Goal: Task Accomplishment & Management: Use online tool/utility

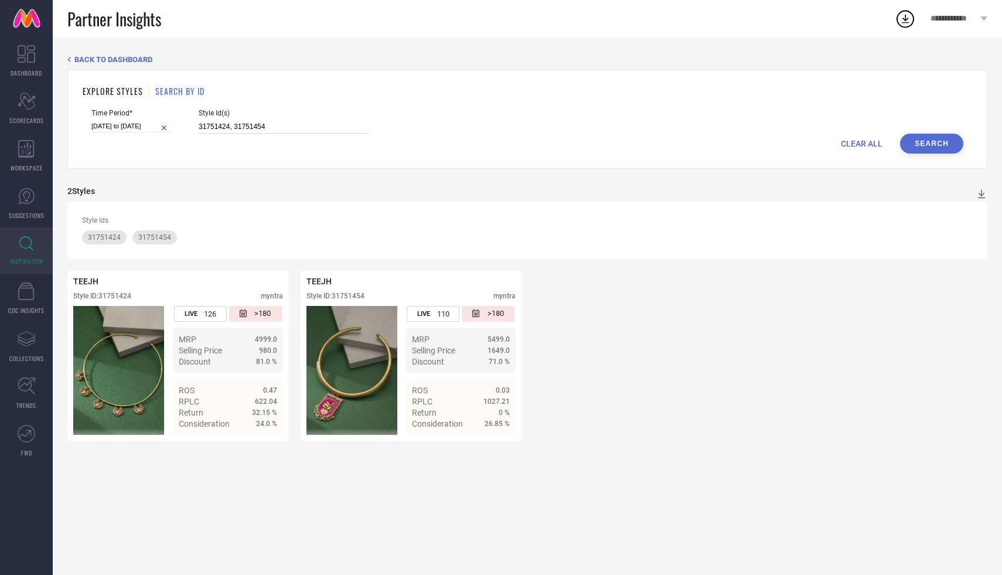
drag, startPoint x: 0, startPoint y: 0, endPoint x: 184, endPoint y: 126, distance: 223.4
click at [199, 127] on input "31751424, 31751454" at bounding box center [284, 126] width 170 height 13
paste input "2775422, 19892352"
click at [918, 141] on button "Search" at bounding box center [931, 144] width 63 height 20
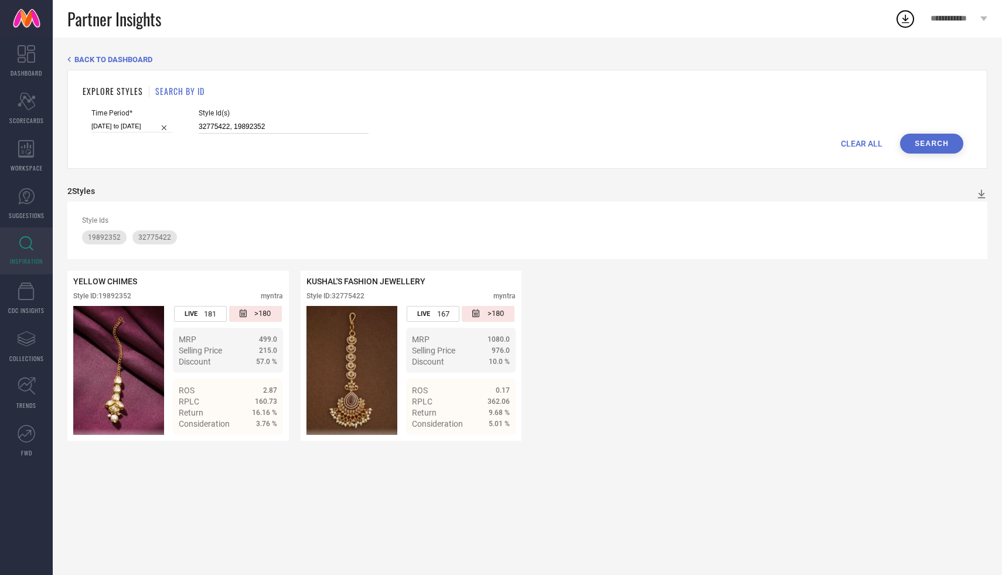
drag, startPoint x: 252, startPoint y: 128, endPoint x: 183, endPoint y: 125, distance: 68.6
click at [183, 125] on div "Time Period* [DATE] to [DATE] Style Id(s) 32775422, 19892352" at bounding box center [526, 121] width 871 height 25
paste input "5538455, 33481897"
click at [932, 145] on button "Search" at bounding box center [931, 144] width 63 height 20
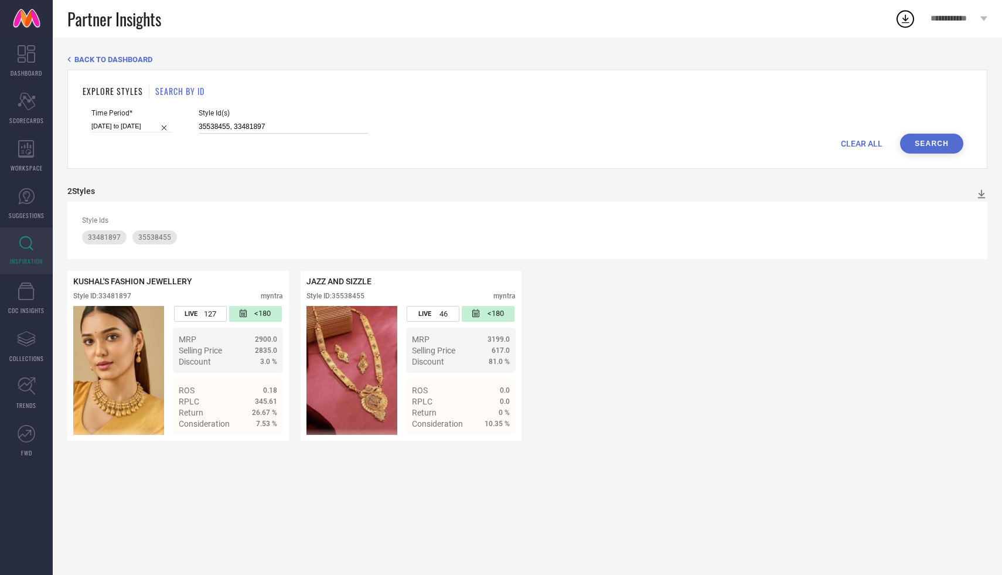
drag, startPoint x: 253, startPoint y: 127, endPoint x: 177, endPoint y: 127, distance: 76.1
click at [177, 127] on div "Time Period* [DATE] to [DATE] Style Id(s) 35538455, 33481897" at bounding box center [526, 121] width 871 height 25
paste input "0879874, 3209668"
click at [928, 142] on button "Search" at bounding box center [931, 144] width 63 height 20
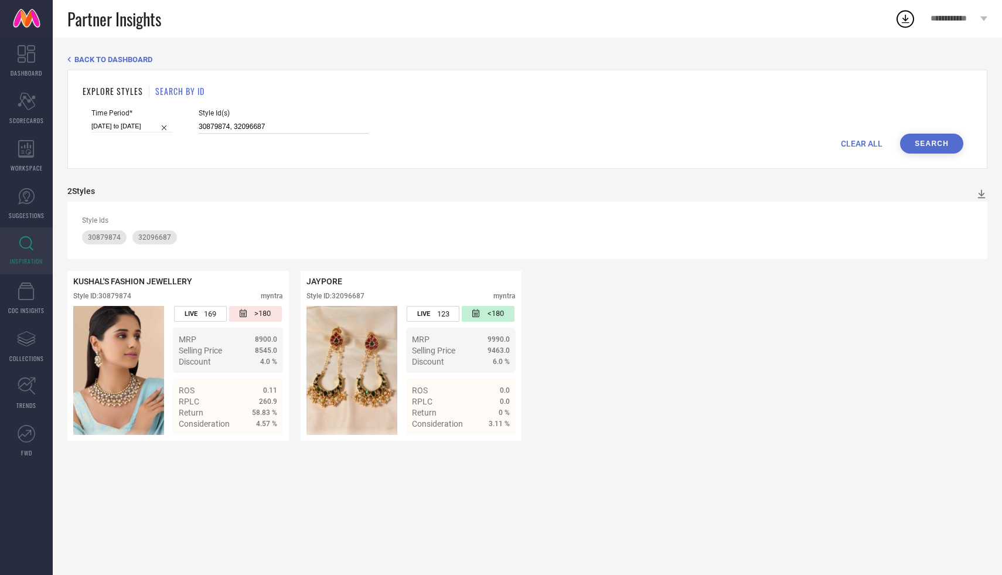
drag, startPoint x: 249, startPoint y: 124, endPoint x: 182, endPoint y: 129, distance: 68.1
click at [182, 129] on div "Time Period* [DATE] to [DATE] Style Id(s) 30879874, 32096687" at bounding box center [526, 121] width 871 height 25
paste input "2084982, 31400810"
click at [945, 145] on button "Search" at bounding box center [931, 144] width 63 height 20
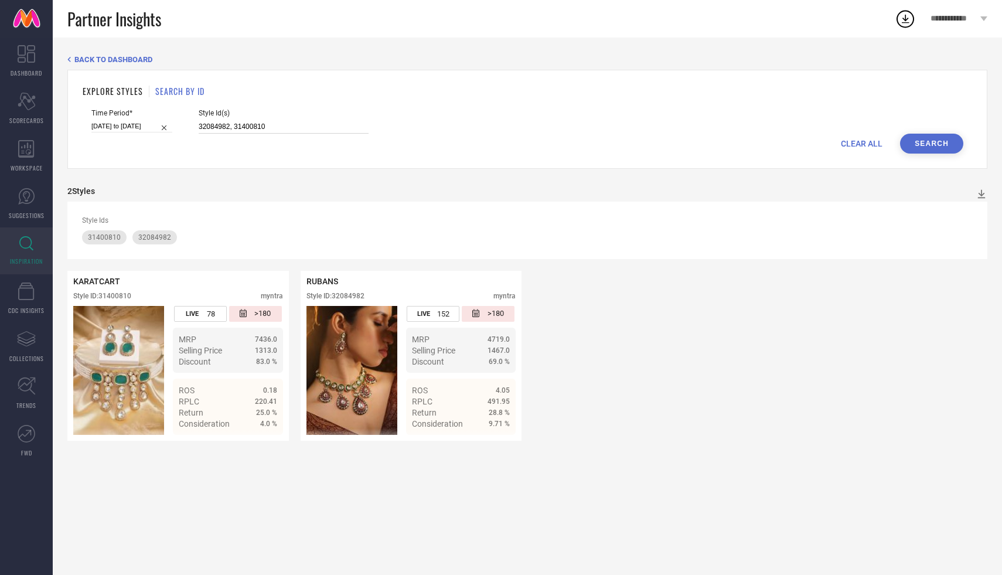
drag, startPoint x: 252, startPoint y: 124, endPoint x: 186, endPoint y: 122, distance: 66.2
click at [199, 122] on input "32084982, 31400810" at bounding box center [284, 126] width 170 height 13
paste input "0879874, 32096687"
type input "30879874, 32096687"
click at [922, 142] on button "Search" at bounding box center [931, 144] width 63 height 20
